Goal: Task Accomplishment & Management: Manage account settings

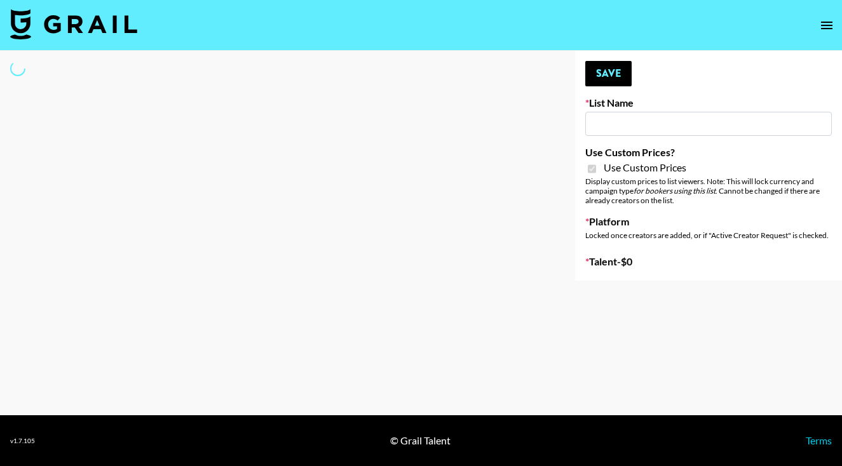
type input "Pretti Make-Up AI Assistant"
checkbox input "true"
select select "Brand"
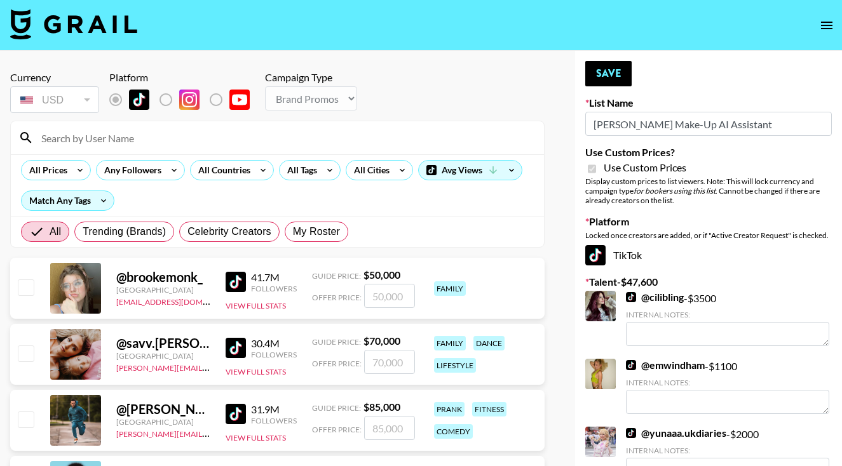
click at [328, 135] on input at bounding box center [285, 138] width 503 height 20
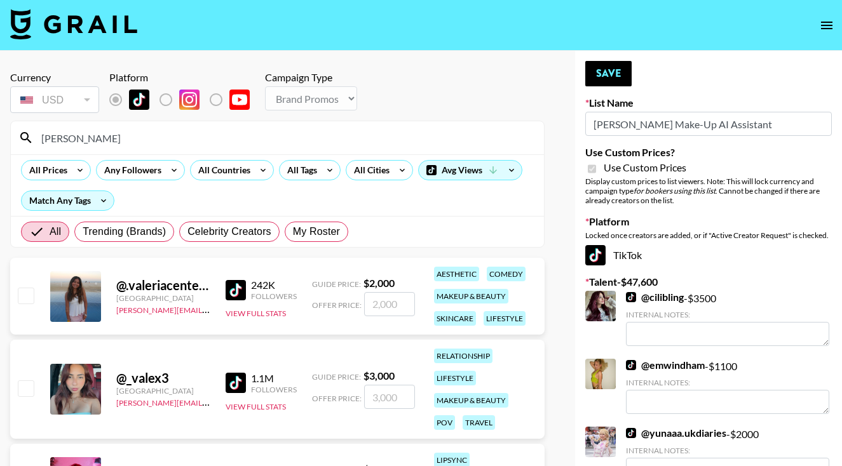
click at [100, 139] on input "[PERSON_NAME]" at bounding box center [285, 138] width 503 height 20
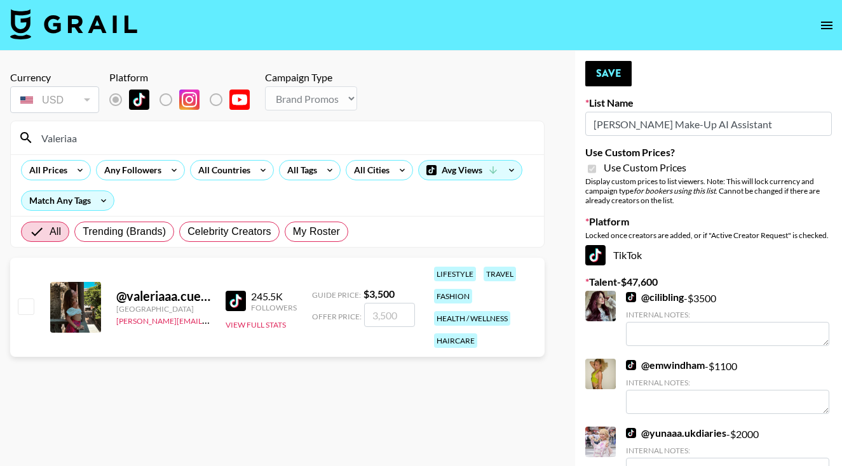
type input "Valeriaa"
click at [25, 310] on input "checkbox" at bounding box center [25, 306] width 15 height 15
checkbox input "true"
click at [376, 320] on input "3500" at bounding box center [389, 315] width 51 height 24
click at [380, 316] on input "2500" at bounding box center [389, 315] width 51 height 24
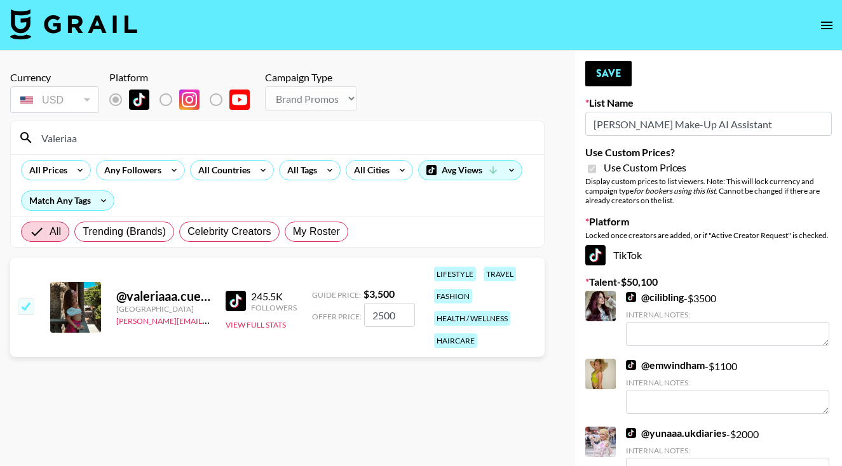
click at [387, 318] on input "2500" at bounding box center [389, 315] width 51 height 24
click at [382, 318] on input "2500" at bounding box center [389, 315] width 51 height 24
type input "2000"
click at [608, 74] on button "Save" at bounding box center [608, 73] width 46 height 25
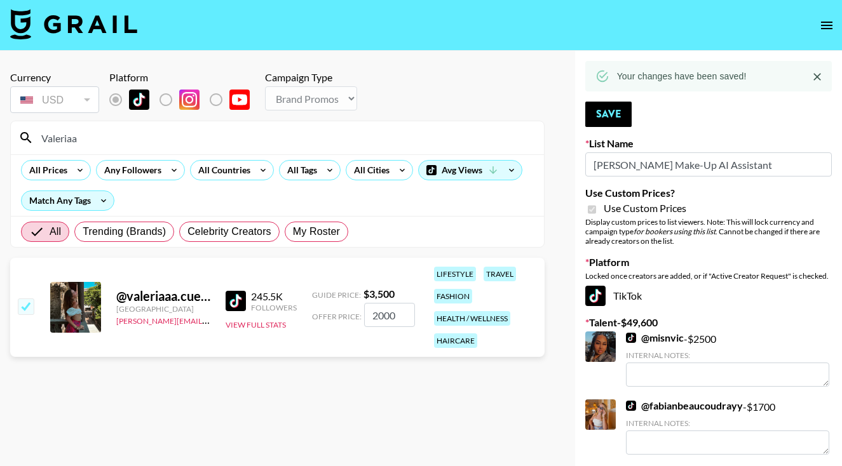
drag, startPoint x: 92, startPoint y: 148, endPoint x: 54, endPoint y: 140, distance: 38.3
click at [54, 140] on div "Valeriaa" at bounding box center [277, 137] width 533 height 33
drag, startPoint x: 54, startPoint y: 140, endPoint x: 123, endPoint y: 140, distance: 68.6
click at [123, 140] on input "Valeriaa" at bounding box center [285, 138] width 503 height 20
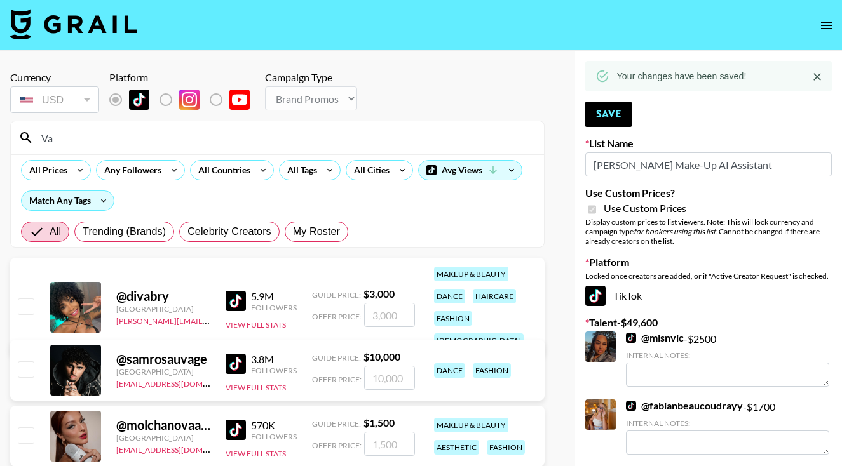
type input "V"
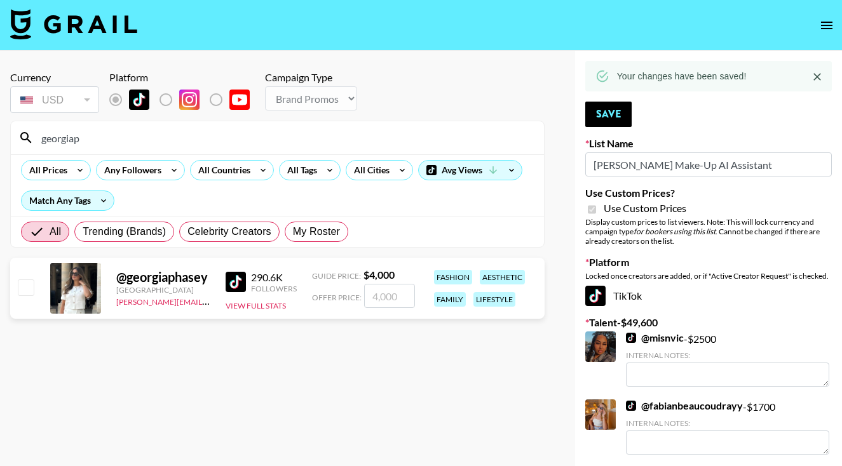
type input "georgiap"
click at [31, 285] on input "checkbox" at bounding box center [25, 287] width 15 height 15
checkbox input "true"
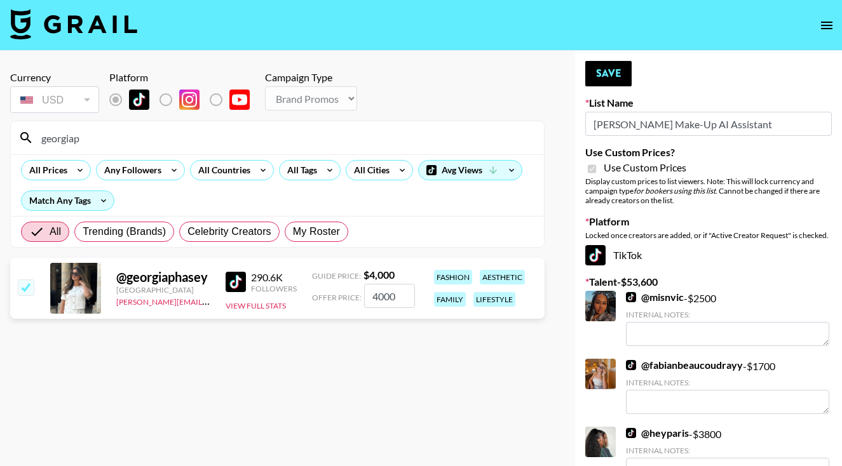
click at [379, 297] on input "4000" at bounding box center [389, 296] width 51 height 24
type input "400"
checkbox input "false"
checkbox input "true"
type input "3000"
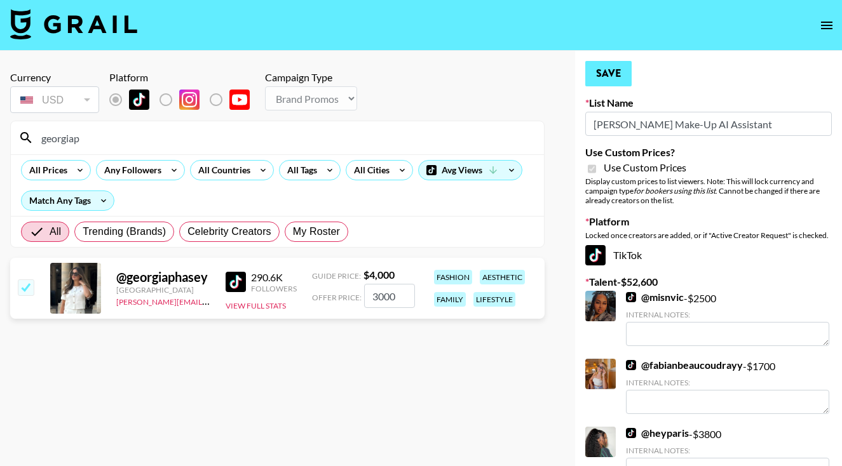
click at [601, 78] on button "Save" at bounding box center [608, 73] width 46 height 25
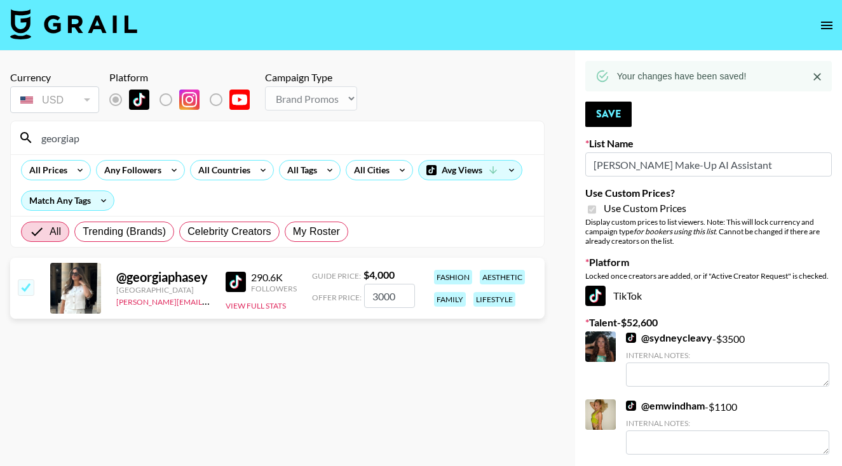
drag, startPoint x: 86, startPoint y: 144, endPoint x: 38, endPoint y: 135, distance: 49.0
click at [37, 137] on input "georgiap" at bounding box center [285, 138] width 503 height 20
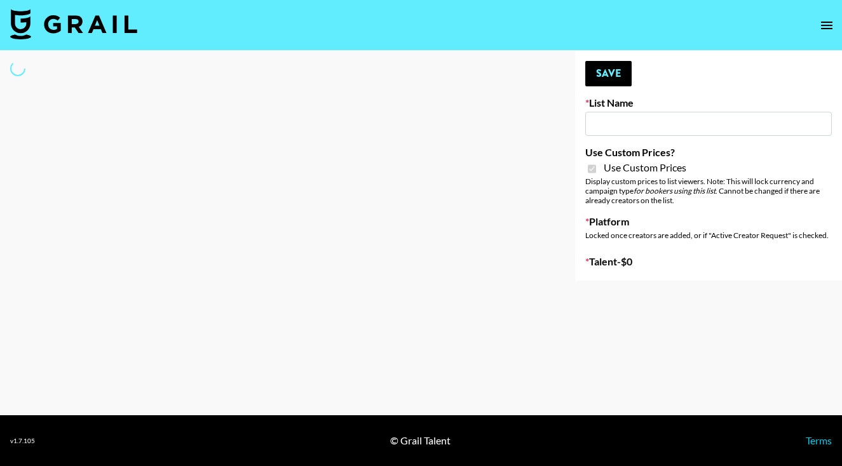
type input "**Noschinko UGC**"
checkbox input "true"
select select "Brand"
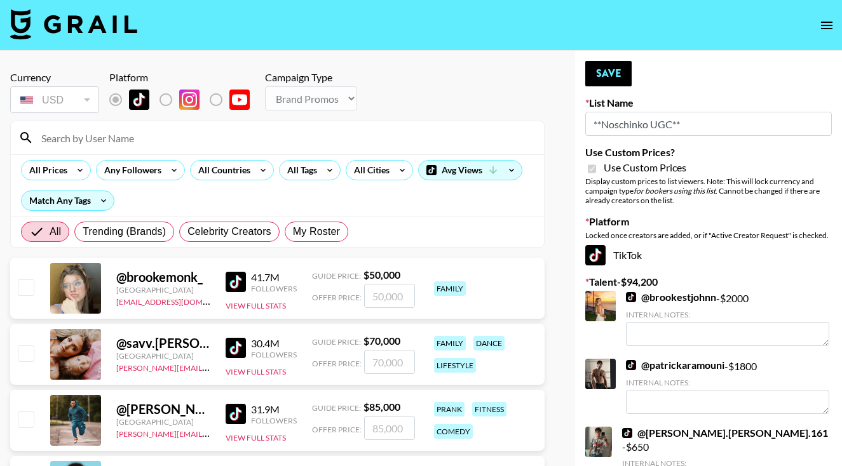
click at [366, 128] on input at bounding box center [285, 138] width 503 height 20
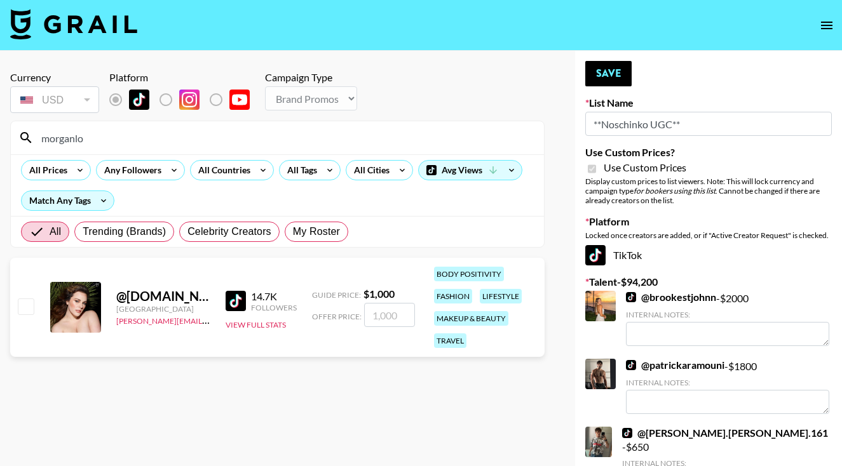
type input "morganlo"
click at [27, 307] on input "checkbox" at bounding box center [25, 306] width 15 height 15
checkbox input "true"
type input "1000"
drag, startPoint x: 190, startPoint y: 137, endPoint x: 50, endPoint y: 125, distance: 140.3
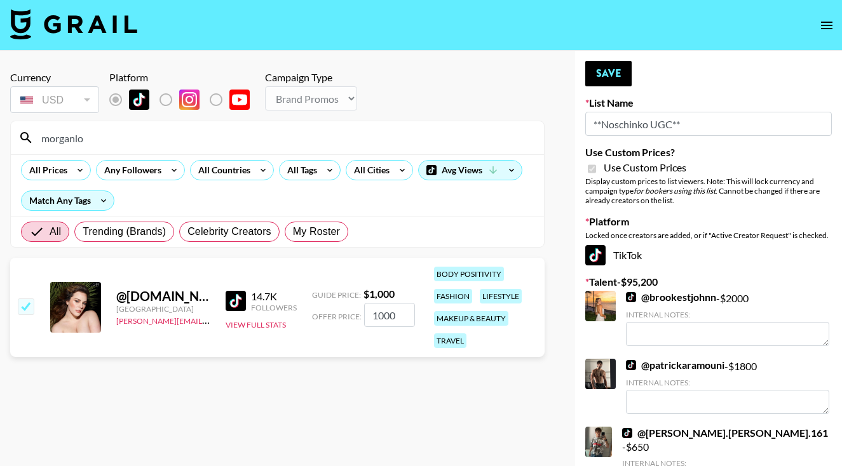
click at [50, 125] on div "morganlo" at bounding box center [277, 137] width 533 height 33
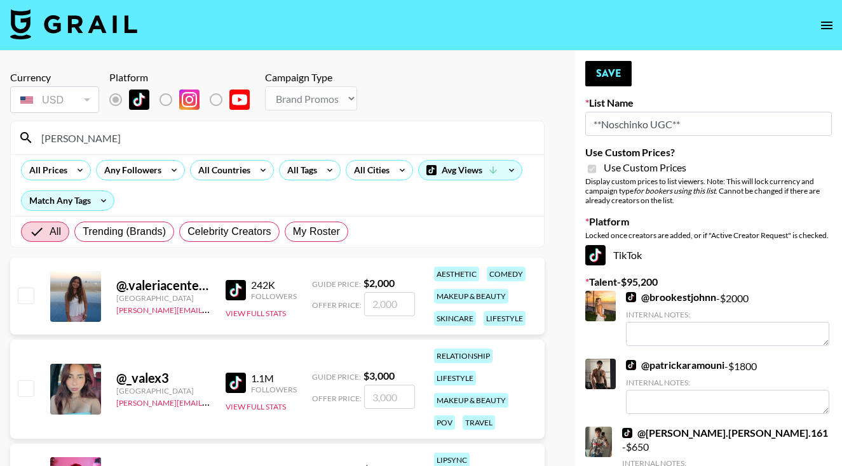
click at [113, 140] on input "[PERSON_NAME]" at bounding box center [285, 138] width 503 height 20
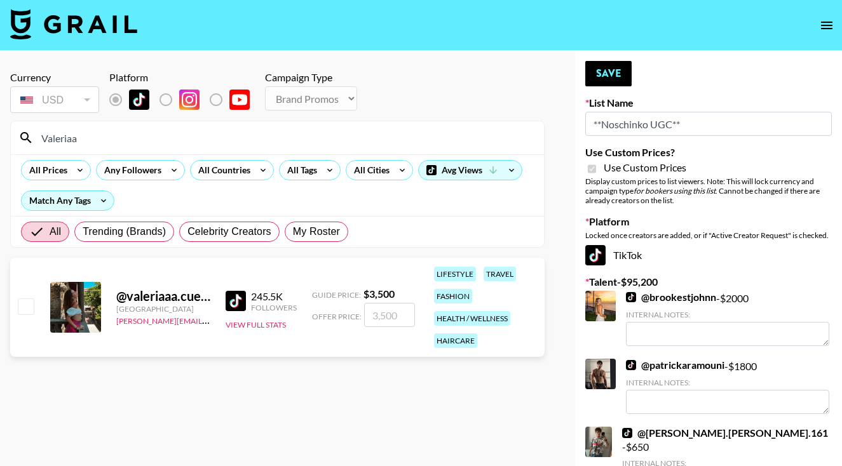
type input "Valeriaa"
click at [23, 302] on input "checkbox" at bounding box center [25, 306] width 15 height 15
checkbox input "true"
click at [380, 319] on input "3500" at bounding box center [389, 315] width 51 height 24
type input "3000"
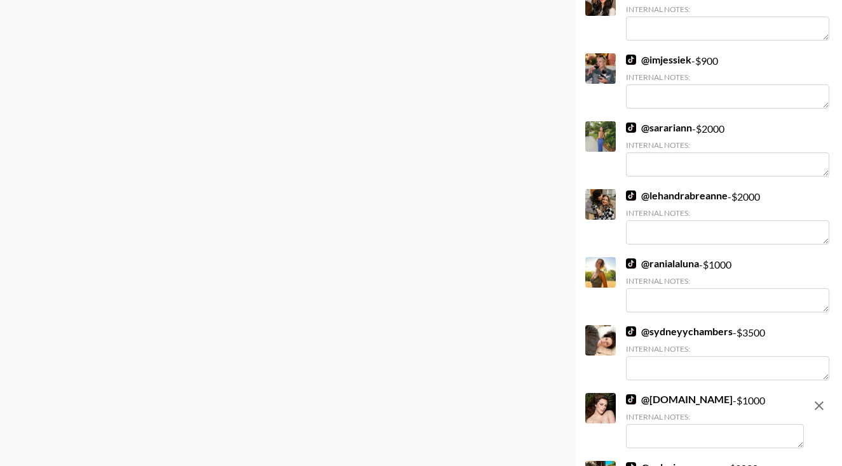
scroll to position [2021, 0]
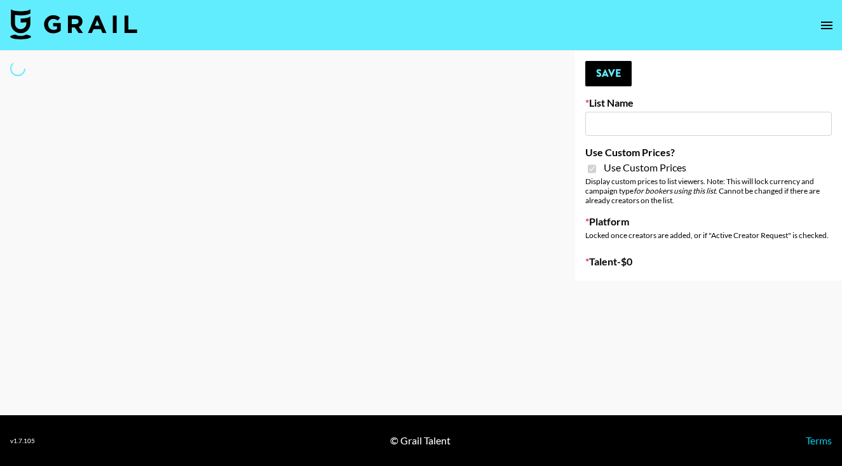
type input "Devon+Lang"
checkbox input "true"
select select "Song"
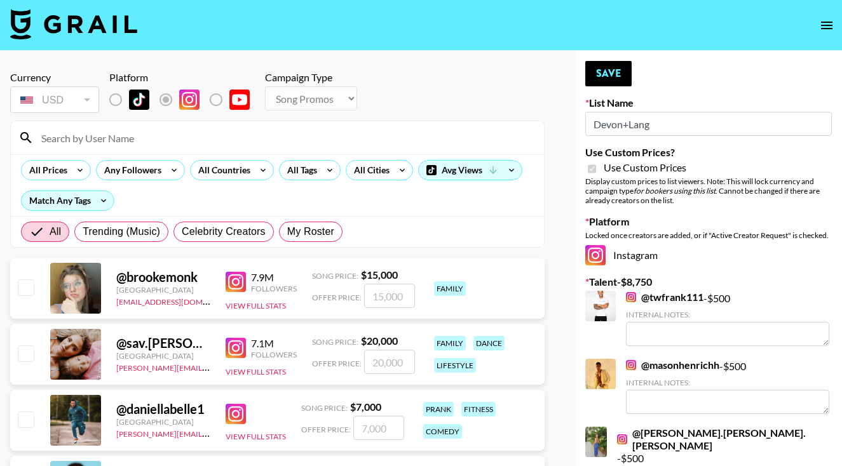
click at [217, 142] on input at bounding box center [285, 138] width 503 height 20
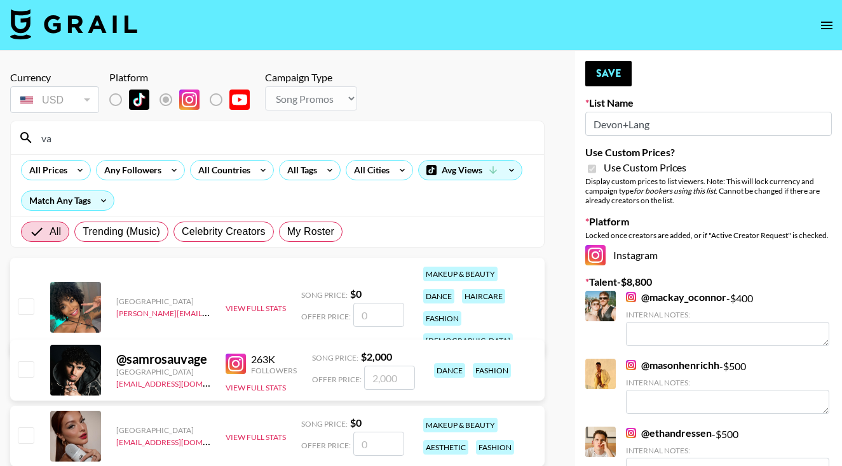
type input "v"
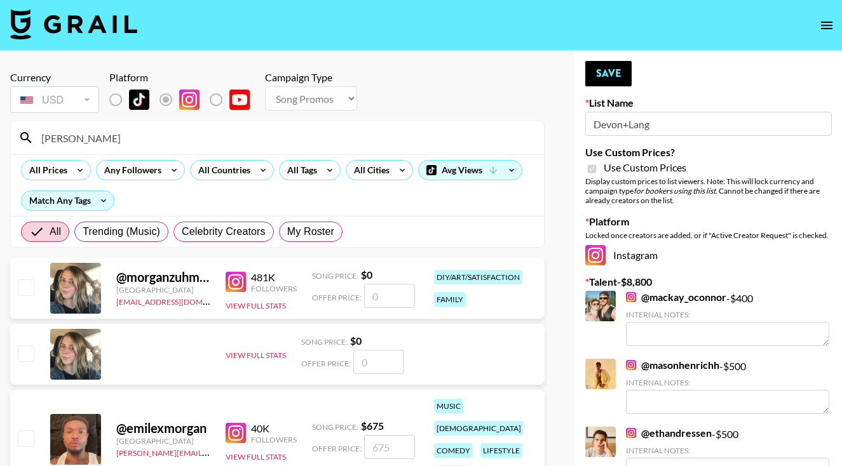
click at [22, 308] on div "@ morganzuhmakes United States denver@grail-talent.com 481K Followers View Full…" at bounding box center [277, 288] width 534 height 61
click at [106, 142] on input "Morgan" at bounding box center [285, 138] width 503 height 20
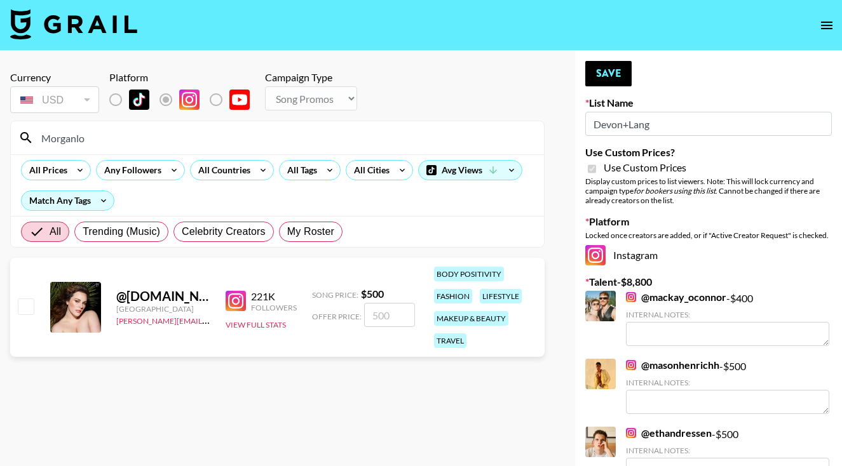
type input "Morganlo"
click at [22, 303] on input "checkbox" at bounding box center [25, 306] width 15 height 15
checkbox input "true"
type input "500"
click at [595, 74] on button "Save" at bounding box center [608, 73] width 46 height 25
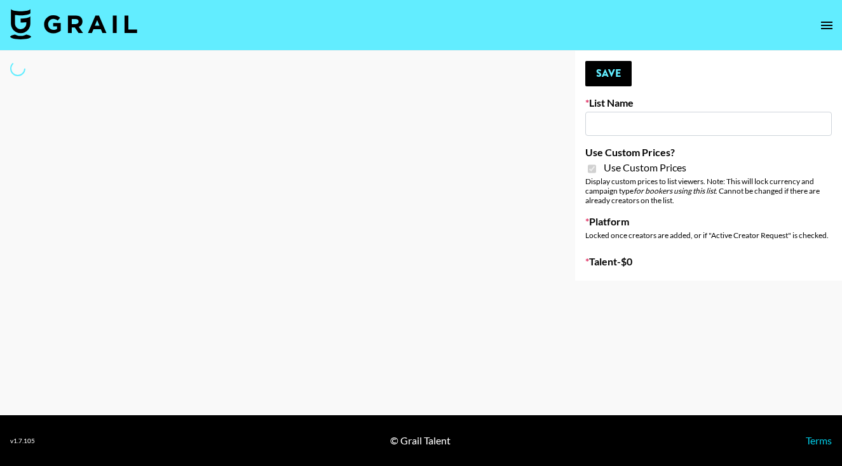
type input "LISEN Watch"
checkbox input "true"
select select "Brand"
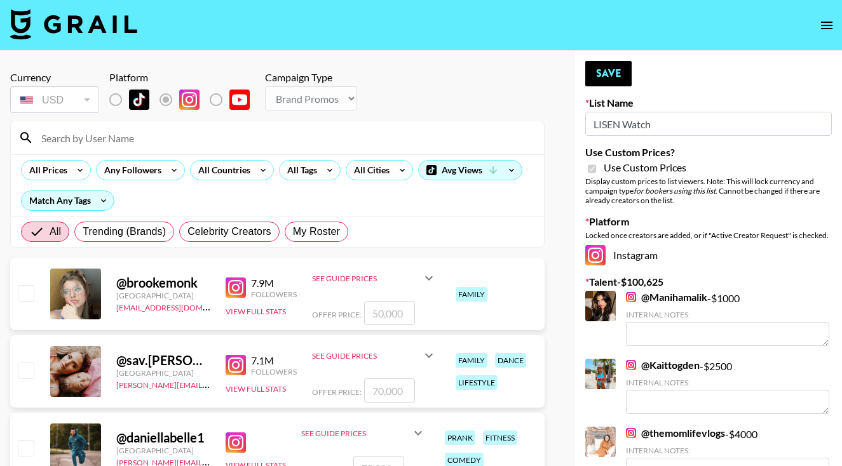
click at [215, 135] on input at bounding box center [285, 138] width 503 height 20
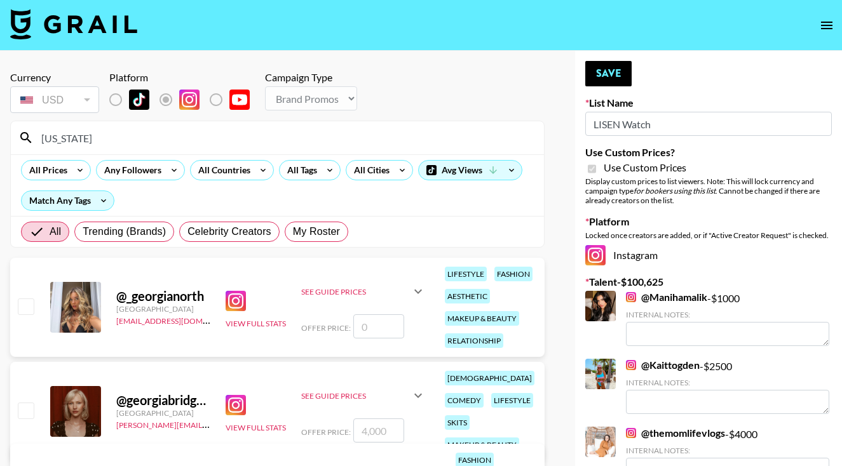
click at [27, 295] on div "@ _georgianorth United Kingdom remi.leather@grail-talent.com View Full Stats Se…" at bounding box center [277, 307] width 534 height 99
click at [114, 139] on input "Georgia" at bounding box center [285, 138] width 503 height 20
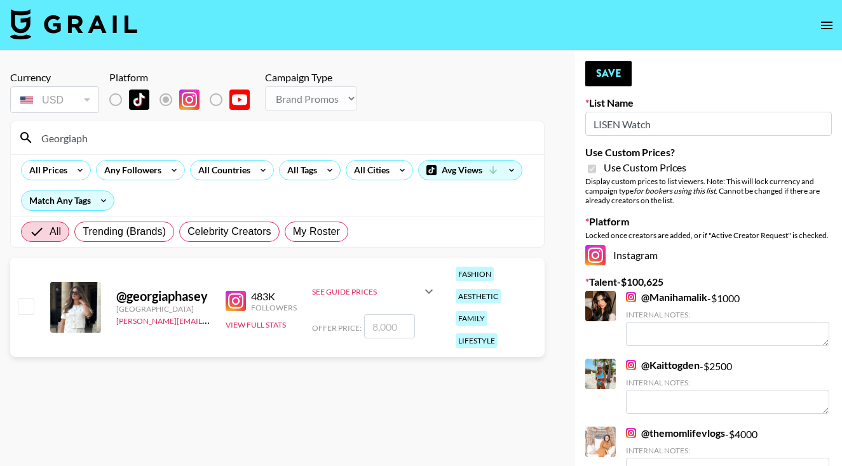
type input "Georgiaph"
click at [20, 299] on input "checkbox" at bounding box center [25, 306] width 15 height 15
checkbox input "true"
type input "8000"
click at [28, 299] on input "checkbox" at bounding box center [25, 306] width 15 height 15
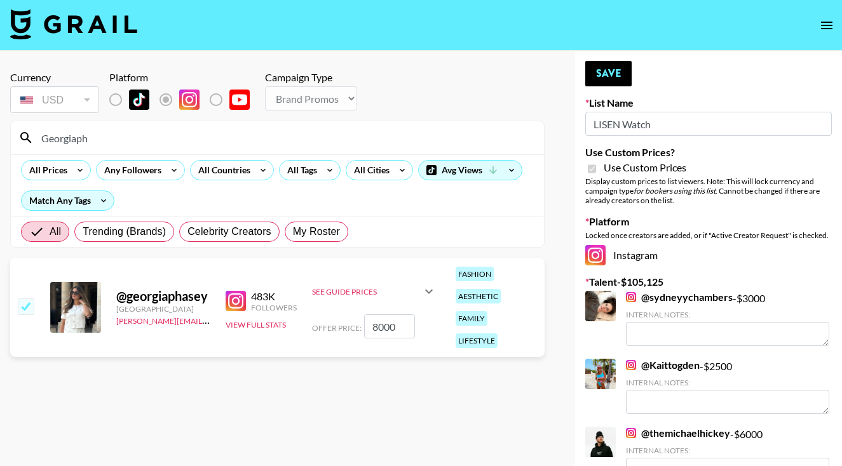
checkbox input "true"
click at [599, 86] on button "Save" at bounding box center [608, 73] width 46 height 25
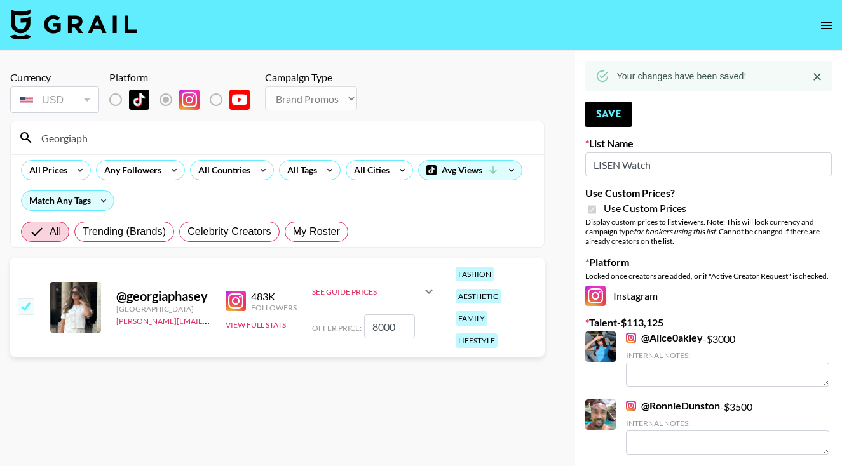
drag, startPoint x: 107, startPoint y: 144, endPoint x: 33, endPoint y: 134, distance: 74.4
click at [33, 134] on div "Georgiaph" at bounding box center [277, 137] width 533 height 33
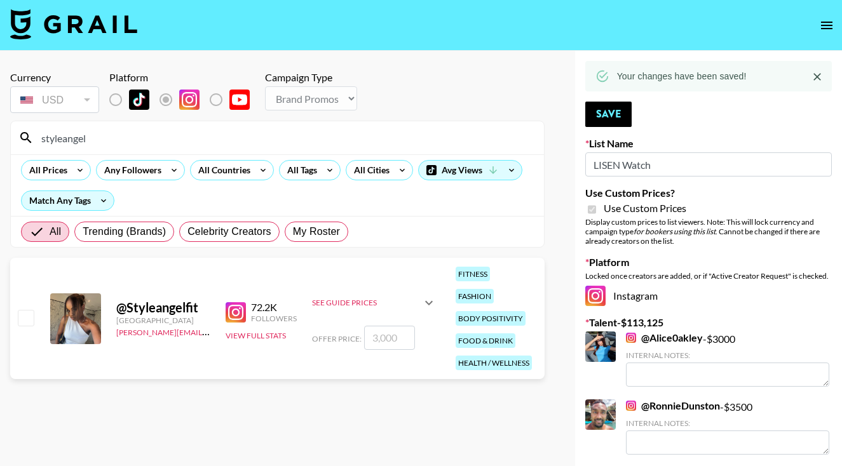
type input "styleangel"
click at [26, 310] on input "checkbox" at bounding box center [25, 317] width 15 height 15
checkbox input "true"
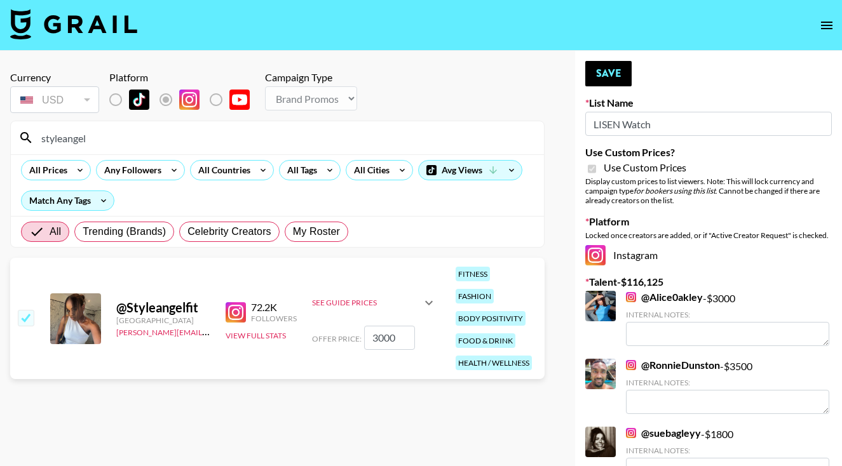
type input "3000"
click at [376, 331] on input "3000" at bounding box center [389, 338] width 51 height 24
checkbox input "false"
checkbox input "true"
type input "2000"
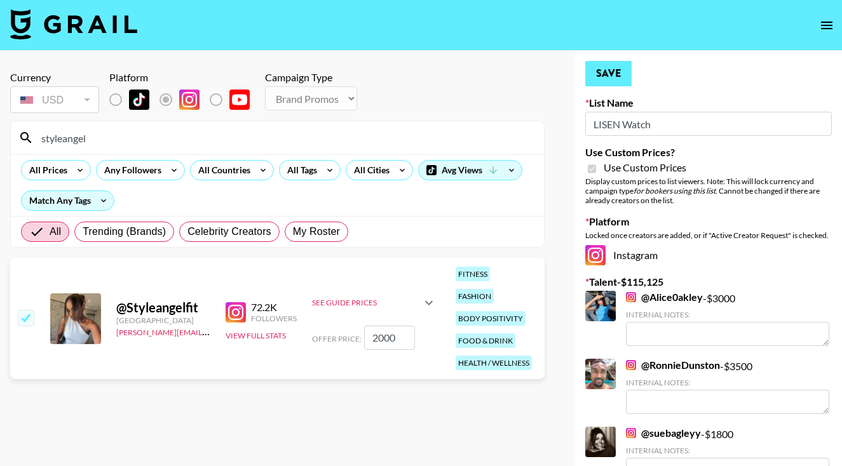
click at [606, 78] on button "Save" at bounding box center [608, 73] width 46 height 25
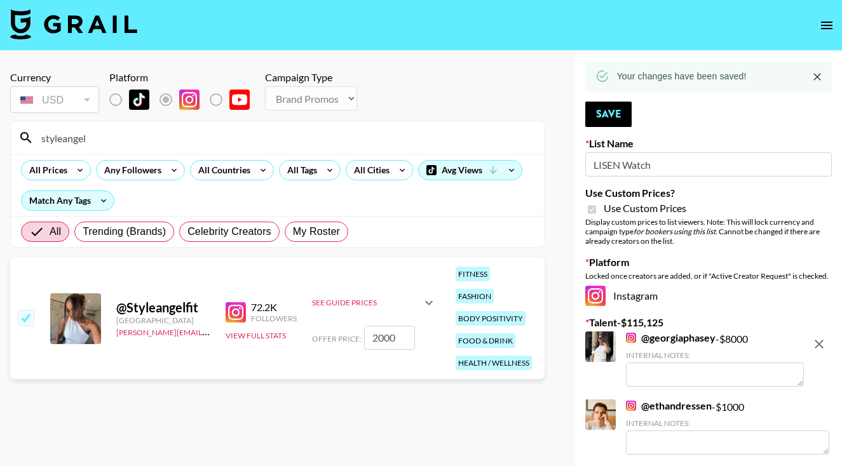
drag, startPoint x: 103, startPoint y: 142, endPoint x: 28, endPoint y: 134, distance: 75.4
click at [28, 138] on div "styleangel" at bounding box center [277, 137] width 533 height 33
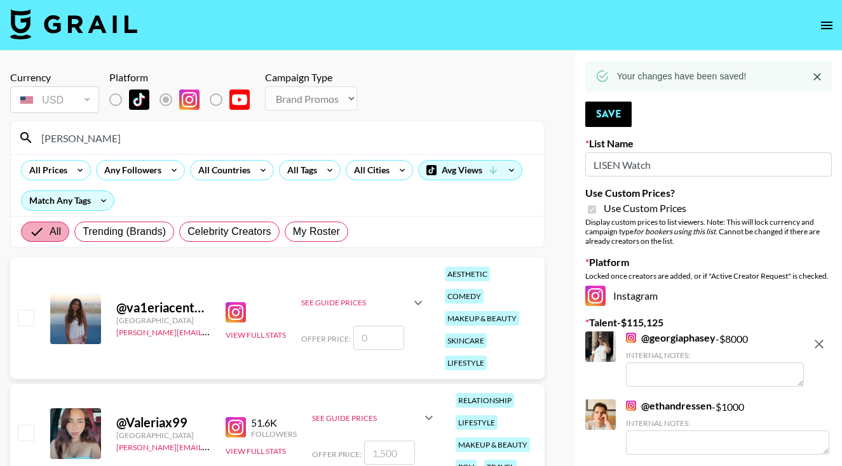
click at [33, 302] on div "@ va1eriacenteno United States miranda@grail-talent.com View Full Stats See Gui…" at bounding box center [277, 318] width 534 height 121
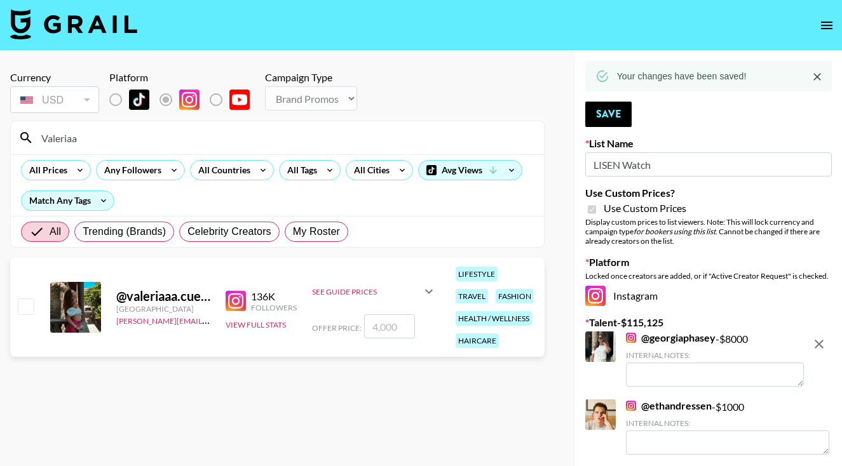
click at [95, 139] on input "Valeriaa" at bounding box center [285, 138] width 503 height 20
type input "Valeriaa"
click at [32, 305] on input "checkbox" at bounding box center [25, 306] width 15 height 15
checkbox input "true"
type input "4000"
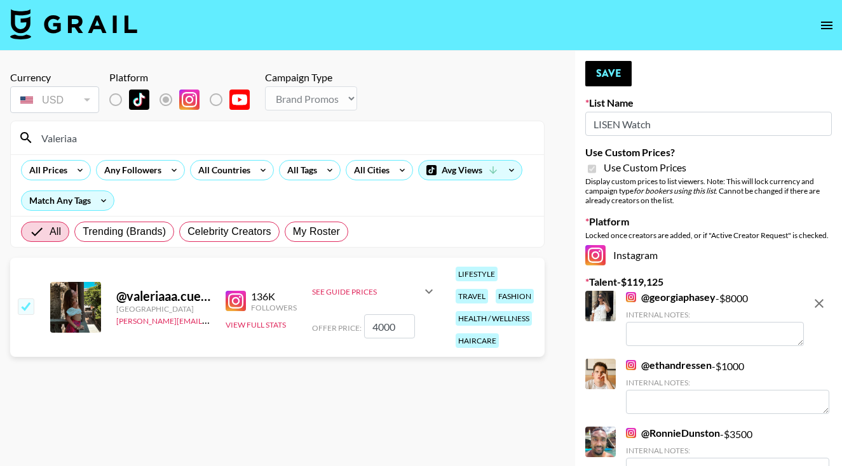
click at [373, 326] on input "4000" at bounding box center [389, 327] width 51 height 24
checkbox input "false"
checkbox input "true"
type input "3000"
click at [604, 81] on button "Save" at bounding box center [608, 73] width 46 height 25
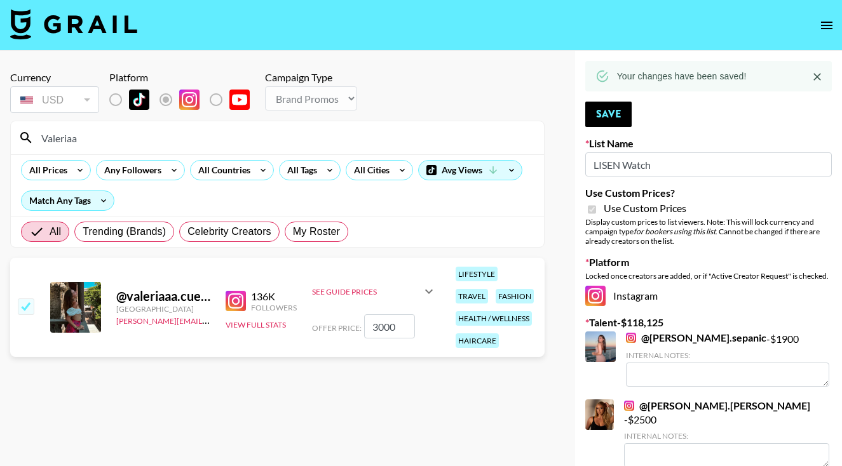
drag, startPoint x: 97, startPoint y: 141, endPoint x: 28, endPoint y: 139, distance: 69.3
click at [28, 139] on div "Valeriaa" at bounding box center [277, 137] width 533 height 33
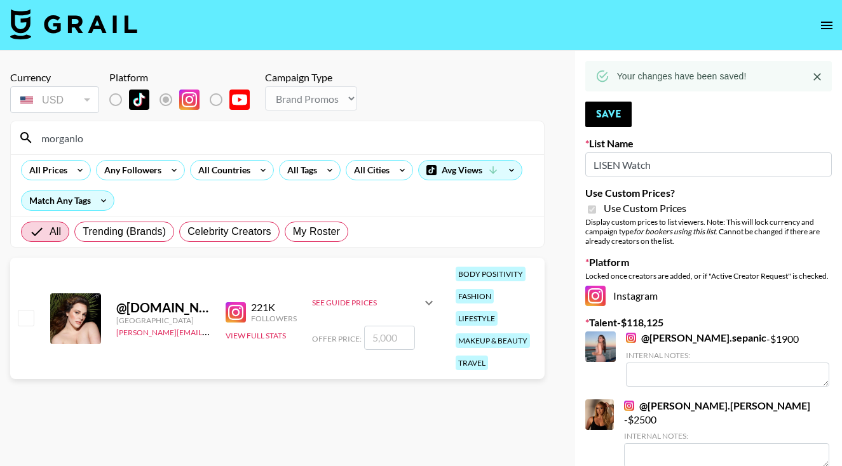
type input "morganlo"
click at [19, 312] on input "checkbox" at bounding box center [25, 317] width 15 height 15
checkbox input "true"
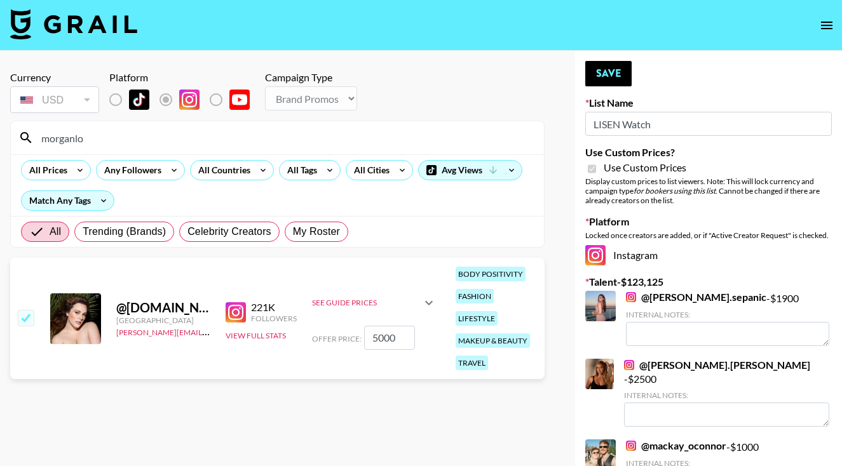
click at [374, 338] on input "5000" at bounding box center [389, 338] width 51 height 24
type input "500"
checkbox input "false"
checkbox input "true"
type input "3500"
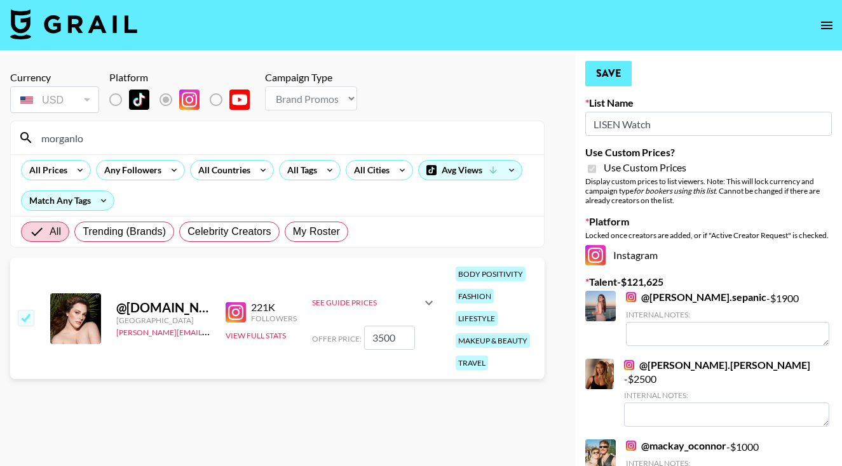
click at [592, 75] on button "Save" at bounding box center [608, 73] width 46 height 25
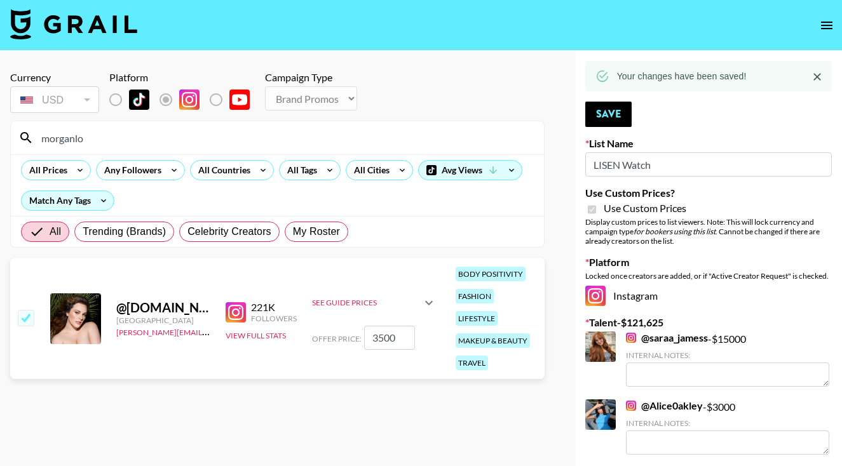
drag, startPoint x: 102, startPoint y: 146, endPoint x: 36, endPoint y: 137, distance: 66.7
click at [36, 137] on input "morganlo" at bounding box center [285, 138] width 503 height 20
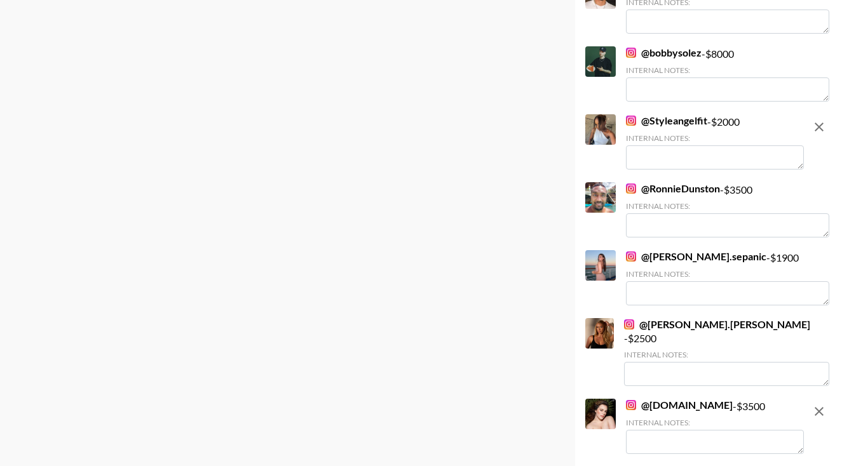
scroll to position [2238, 0]
click at [649, 319] on link "@ Taylor.garceau" at bounding box center [717, 325] width 186 height 13
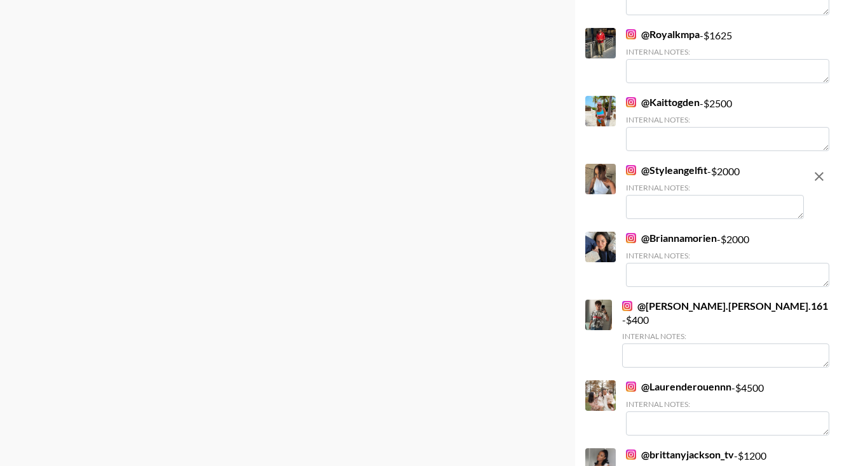
scroll to position [2192, 0]
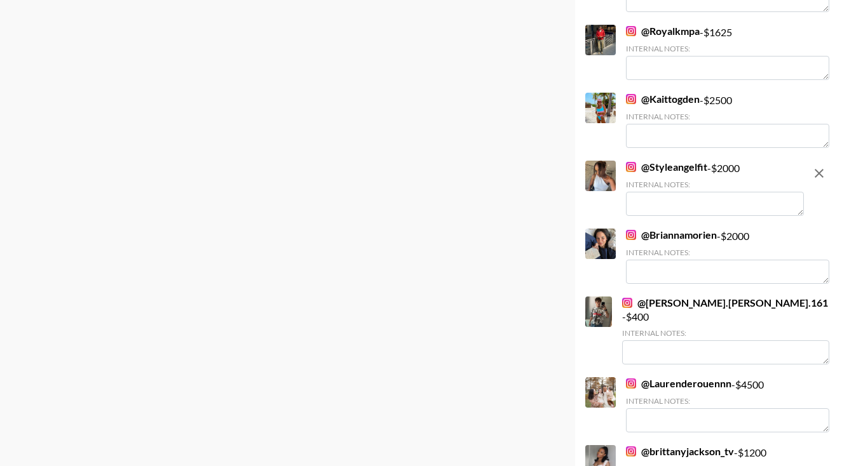
click at [660, 229] on link "@ Briannamorien" at bounding box center [671, 235] width 91 height 13
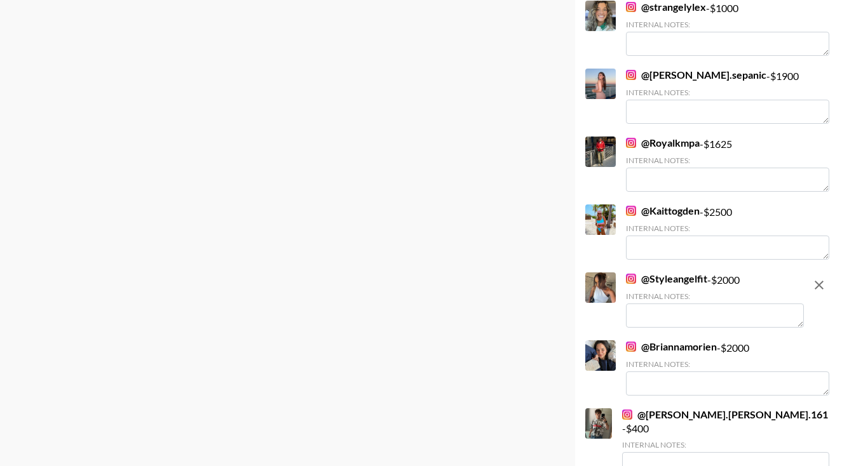
scroll to position [2069, 0]
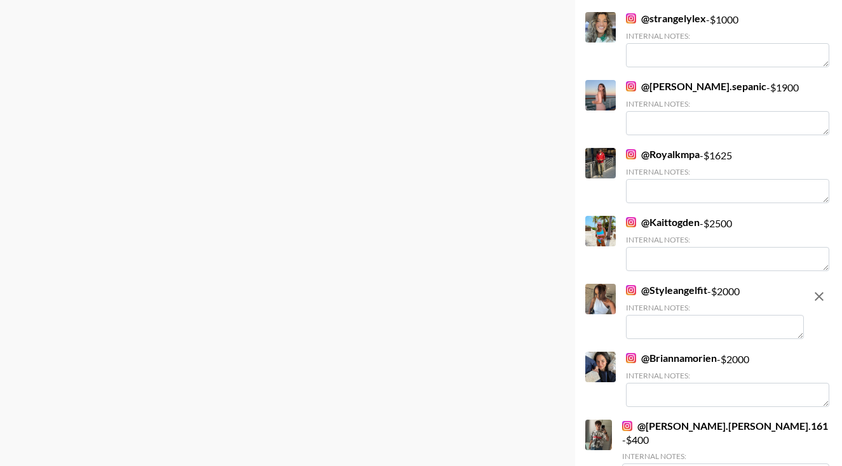
click at [647, 216] on link "@ Kaittogden" at bounding box center [663, 222] width 74 height 13
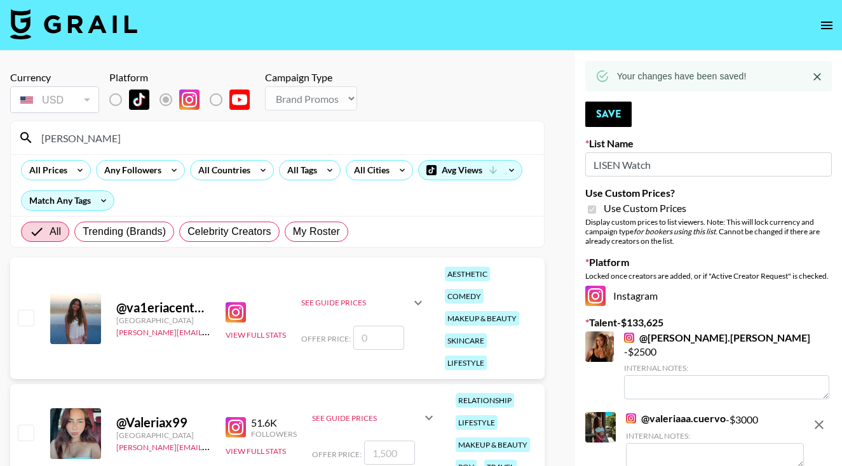
scroll to position [0, 0]
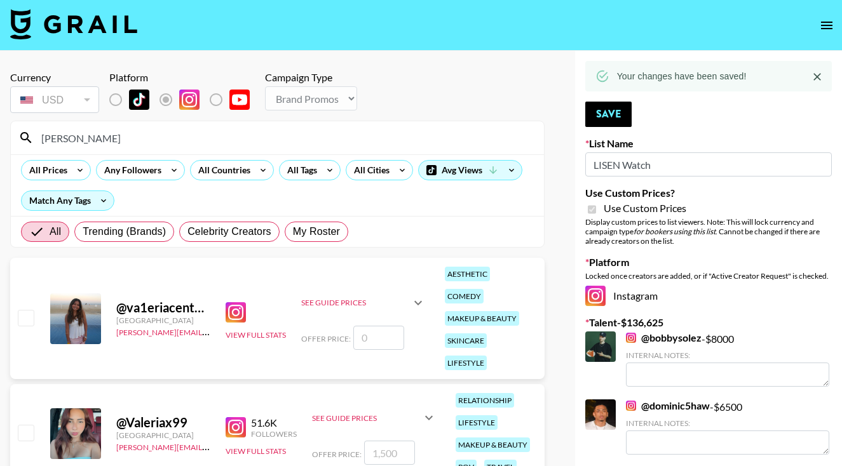
click at [146, 134] on input "[PERSON_NAME]" at bounding box center [285, 138] width 503 height 20
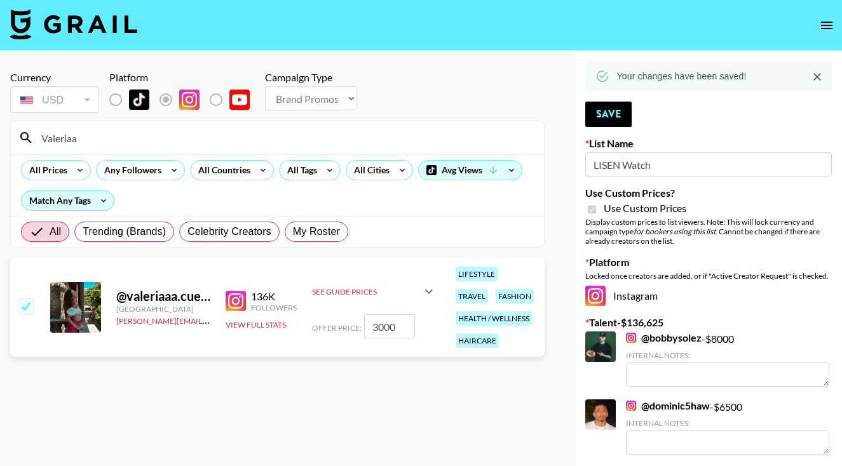
type input "Valeriaa"
click at [431, 290] on icon at bounding box center [428, 291] width 15 height 15
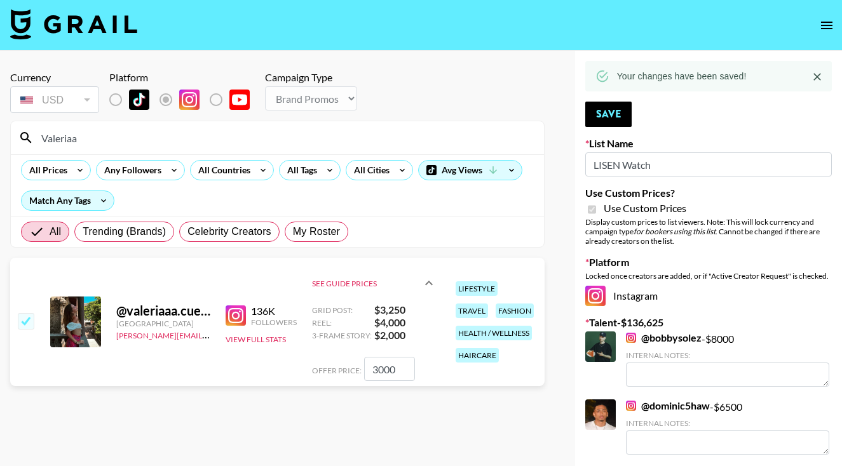
drag, startPoint x: 397, startPoint y: 366, endPoint x: 342, endPoint y: 376, distance: 56.1
click at [342, 376] on div "Offer Price: 3000" at bounding box center [374, 369] width 125 height 24
click at [374, 377] on input "3000" at bounding box center [389, 369] width 51 height 24
click at [374, 376] on input "3000" at bounding box center [389, 369] width 51 height 24
click at [374, 374] on input "3000" at bounding box center [389, 369] width 51 height 24
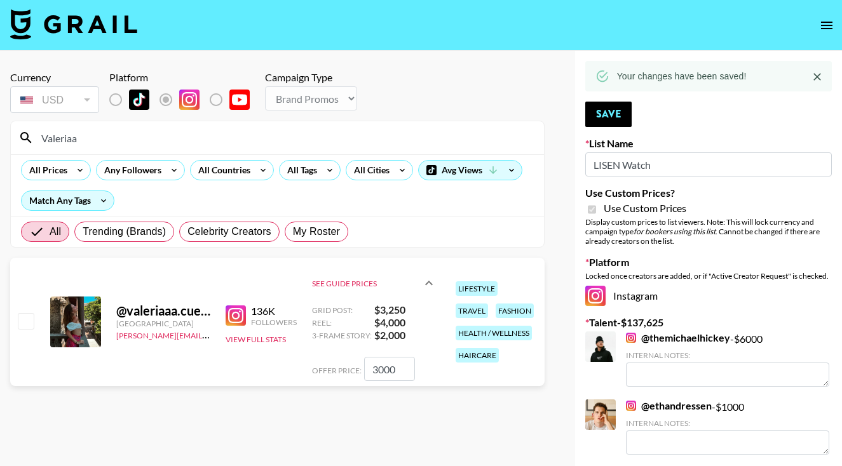
checkbox input "false"
checkbox input "true"
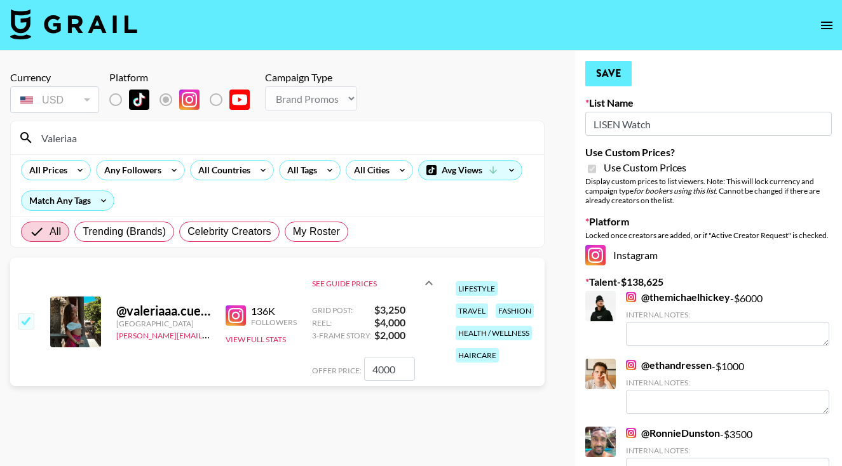
type input "4000"
click at [597, 82] on button "Save" at bounding box center [608, 73] width 46 height 25
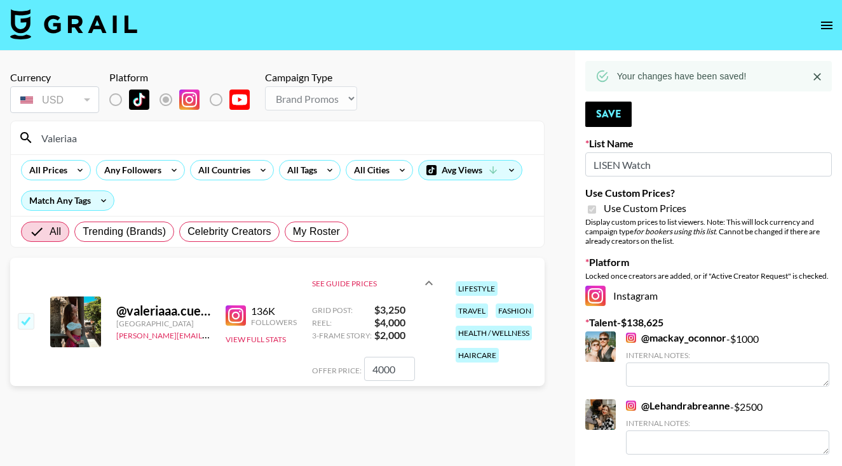
drag, startPoint x: 95, startPoint y: 145, endPoint x: 35, endPoint y: 132, distance: 61.7
click at [35, 132] on input "Valeriaa" at bounding box center [285, 138] width 503 height 20
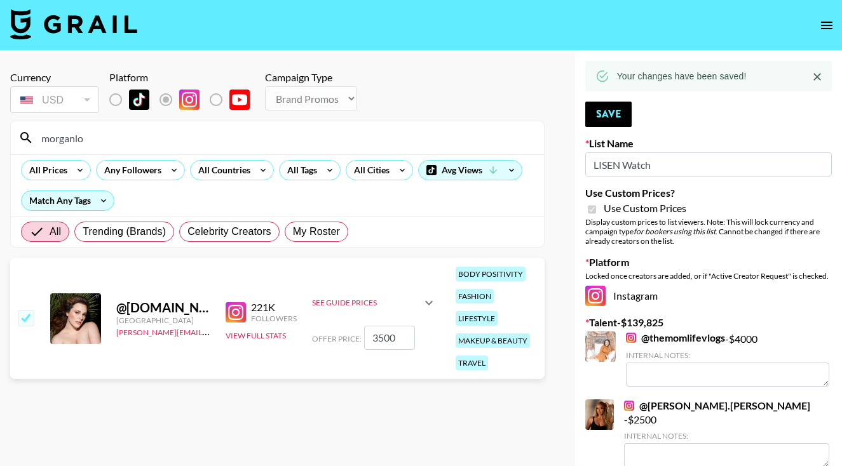
click at [379, 340] on input "3500" at bounding box center [389, 338] width 51 height 24
drag, startPoint x: 92, startPoint y: 139, endPoint x: 27, endPoint y: 134, distance: 65.7
click at [27, 137] on div "morganlo" at bounding box center [277, 137] width 533 height 33
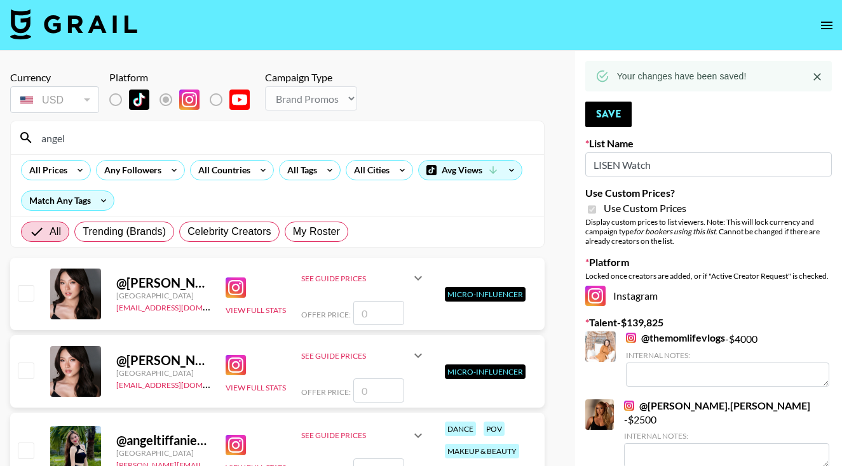
click at [379, 327] on div "@ angela_muji Philippines creatorfinancing@grail-talent.com View Full Stats See…" at bounding box center [277, 294] width 534 height 72
click at [305, 151] on div "angel" at bounding box center [277, 137] width 533 height 33
click at [305, 143] on input "angel" at bounding box center [285, 138] width 503 height 20
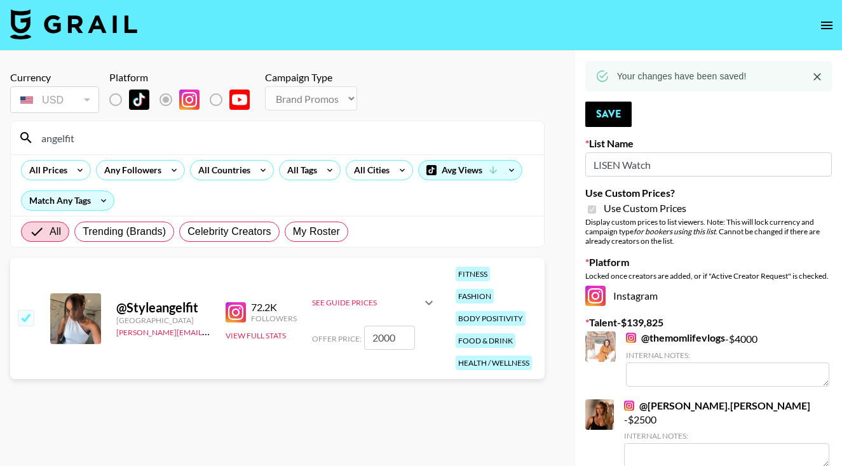
type input "angelfit"
click at [383, 329] on input "2000" at bounding box center [389, 338] width 51 height 24
click at [387, 329] on input "2000" at bounding box center [389, 338] width 51 height 24
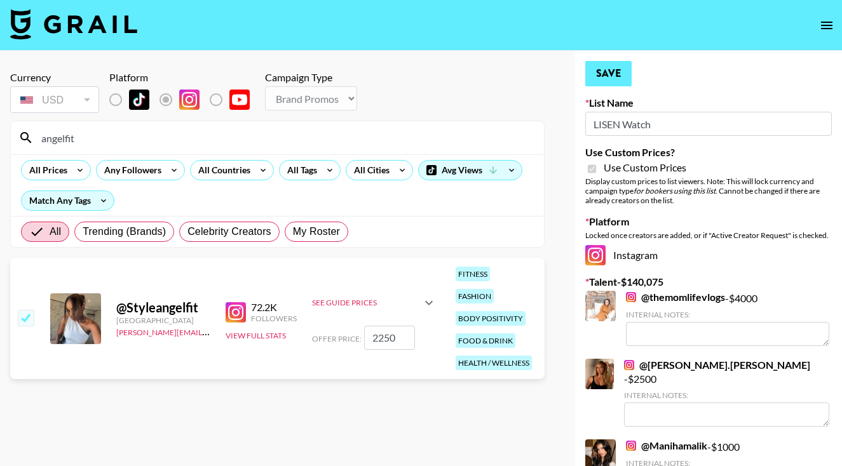
type input "2250"
click at [599, 69] on button "Save" at bounding box center [608, 73] width 46 height 25
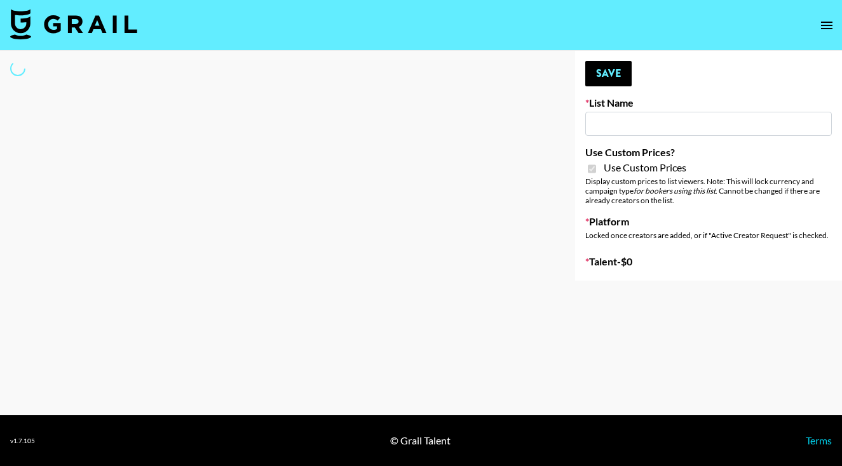
type input "Hetras"
checkbox input "true"
select select "Brand"
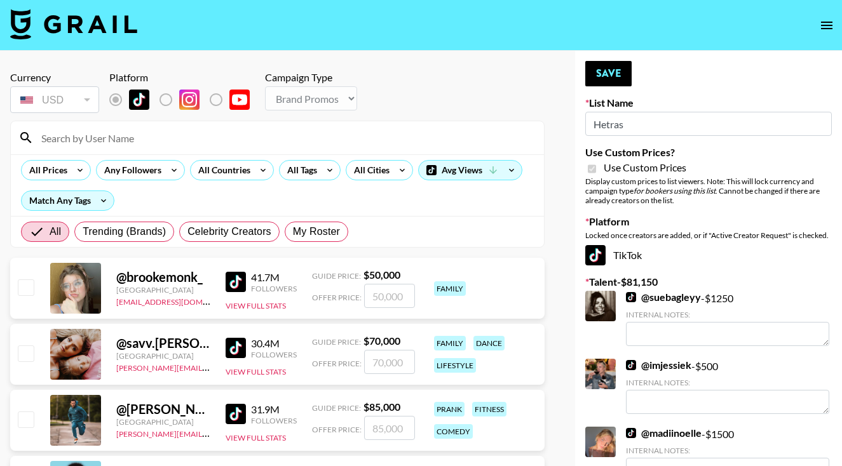
click at [325, 130] on input at bounding box center [285, 138] width 503 height 20
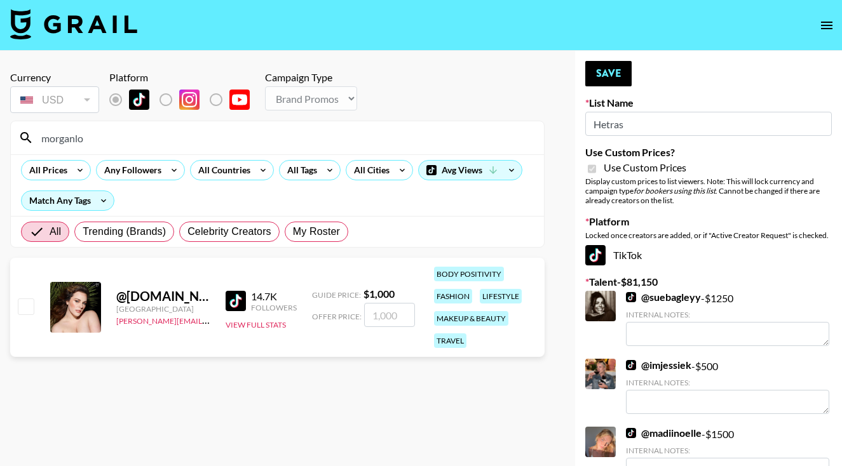
type input "morganlo"
click at [29, 299] on input "checkbox" at bounding box center [25, 306] width 15 height 15
checkbox input "true"
type input "1000"
drag, startPoint x: 112, startPoint y: 137, endPoint x: 24, endPoint y: 133, distance: 89.0
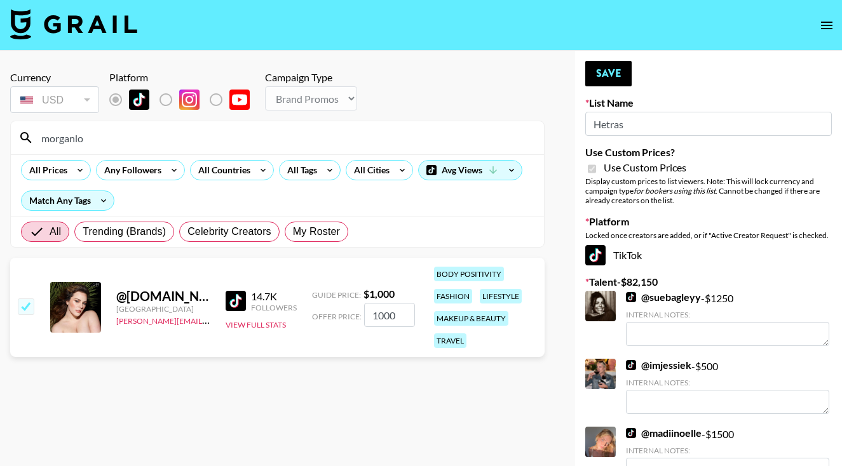
click at [24, 133] on div "morganlo" at bounding box center [277, 137] width 533 height 33
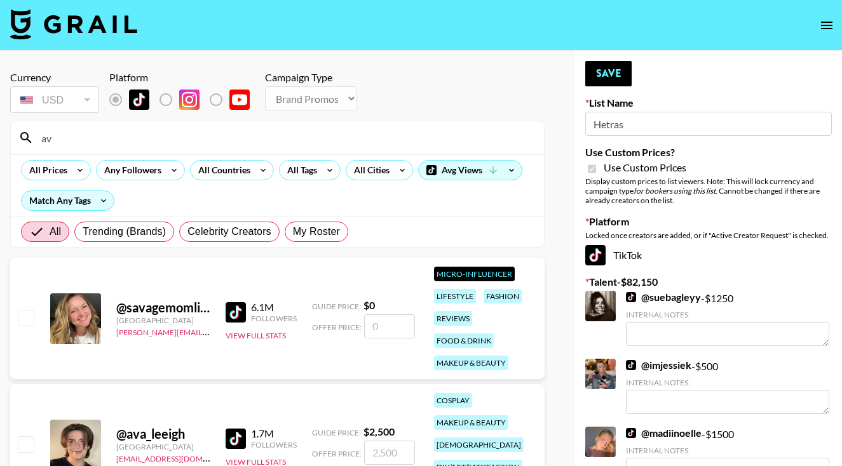
type input "a"
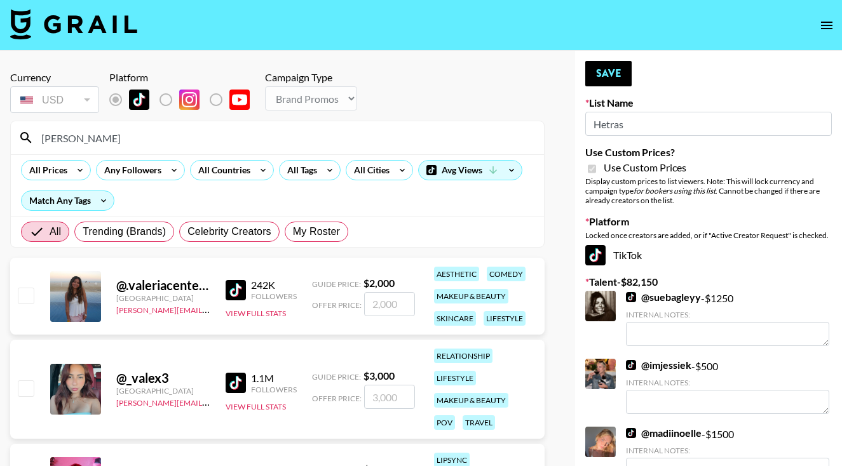
click at [27, 307] on div at bounding box center [25, 297] width 20 height 22
click at [95, 142] on input "[PERSON_NAME]" at bounding box center [285, 138] width 503 height 20
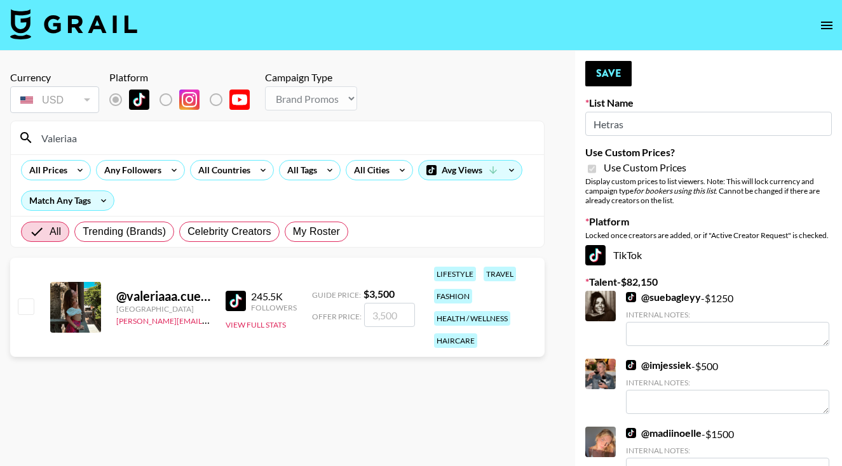
type input "Valeriaa"
click at [28, 306] on input "checkbox" at bounding box center [25, 306] width 15 height 15
checkbox input "true"
click at [379, 317] on input "3500" at bounding box center [389, 315] width 51 height 24
type input "3500"
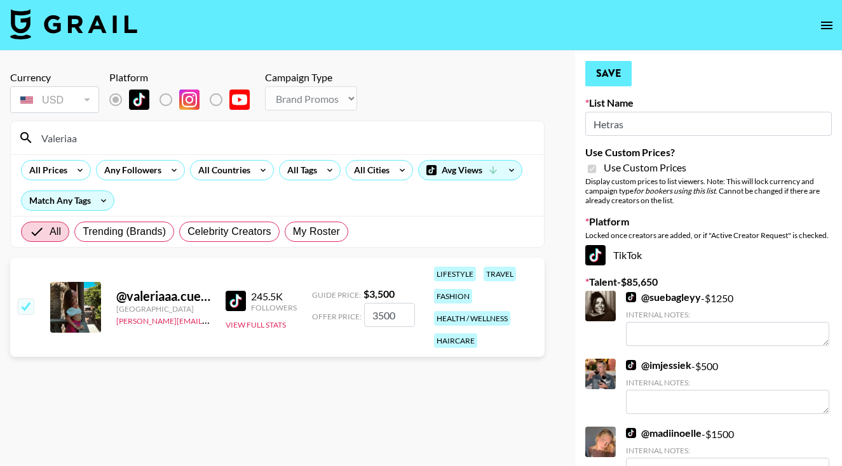
click at [601, 80] on button "Save" at bounding box center [608, 73] width 46 height 25
